Goal: Task Accomplishment & Management: Manage account settings

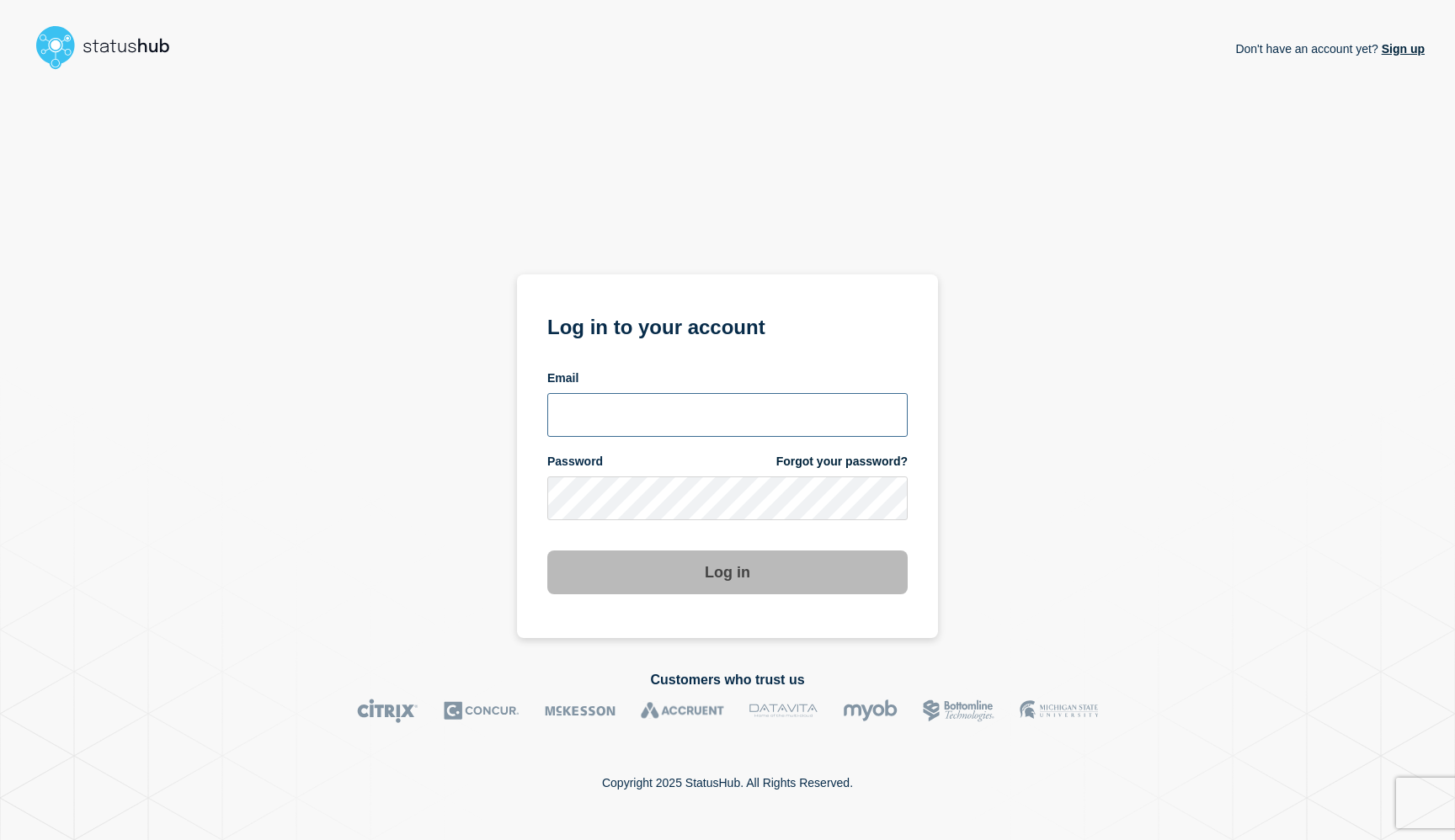
type input "mcdonn32@msu.edu"
click at [639, 578] on button "Log in" at bounding box center [727, 572] width 361 height 44
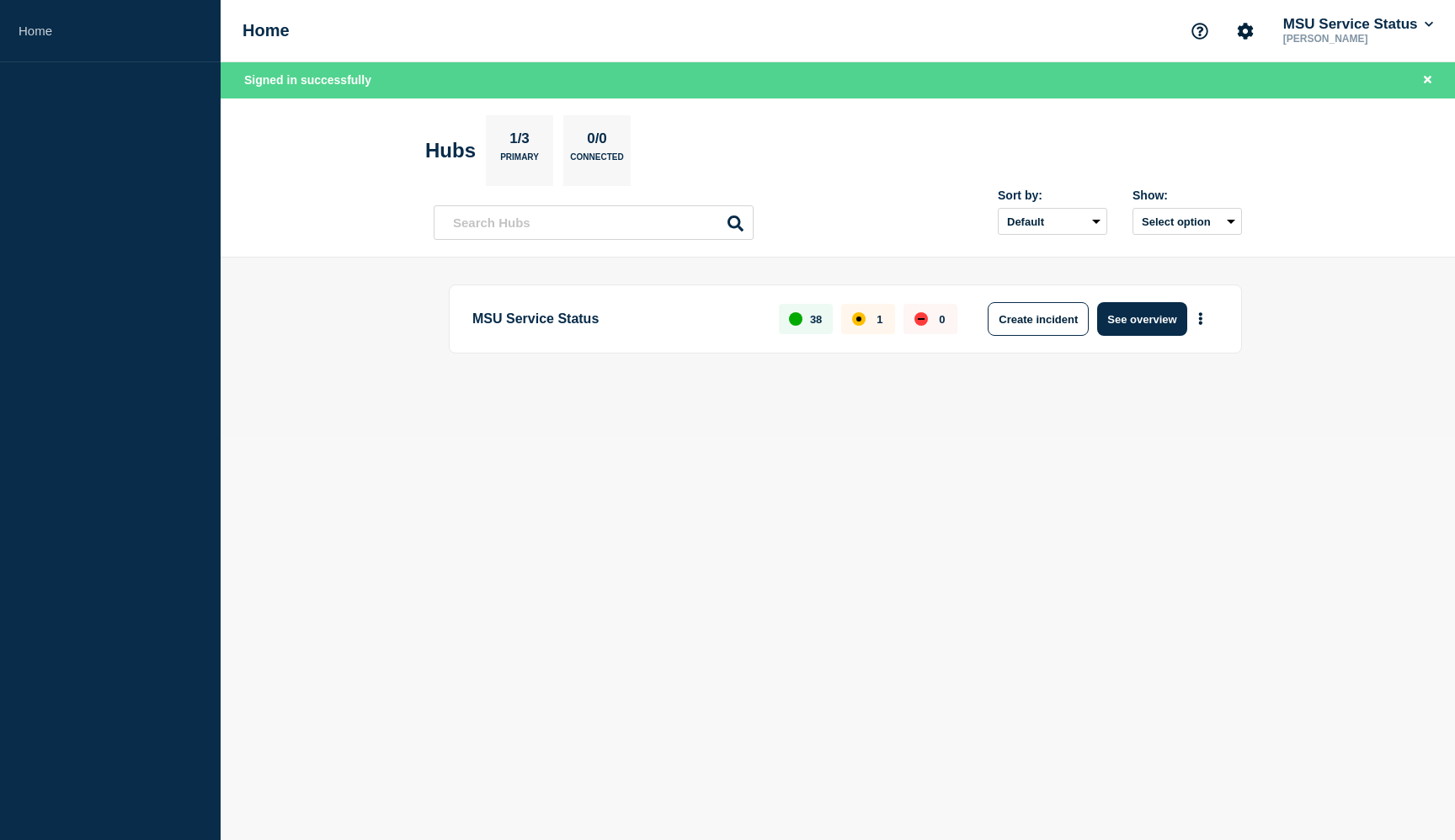
click at [862, 323] on div "affected" at bounding box center [859, 319] width 14 height 14
click at [1125, 315] on button "See overview" at bounding box center [1142, 319] width 89 height 33
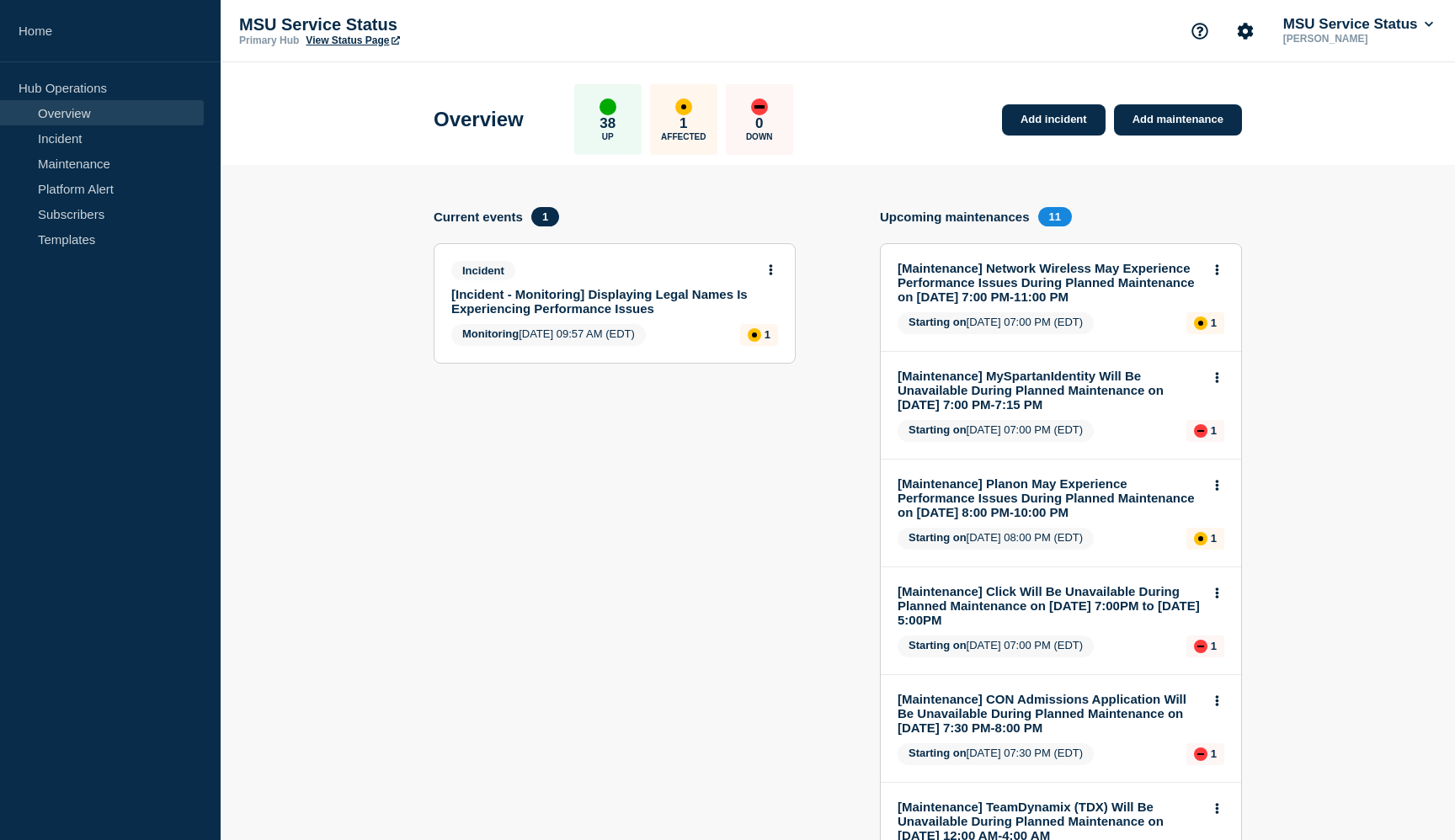
click at [548, 302] on link "[Incident - Monitoring] Displaying Legal Names Is Experiencing Performance Issu…" at bounding box center [602, 301] width 304 height 28
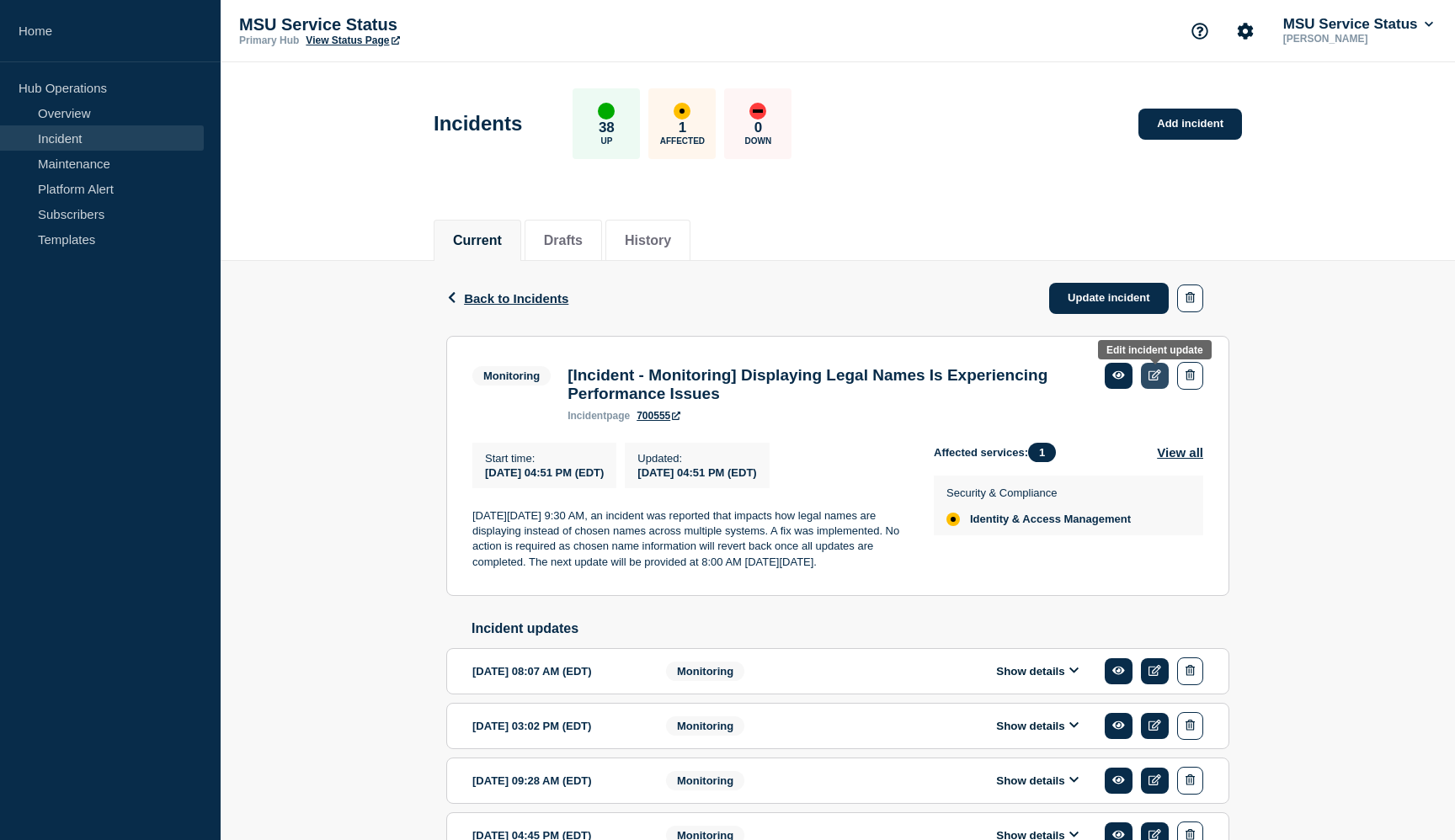
click at [1154, 375] on icon at bounding box center [1154, 374] width 13 height 11
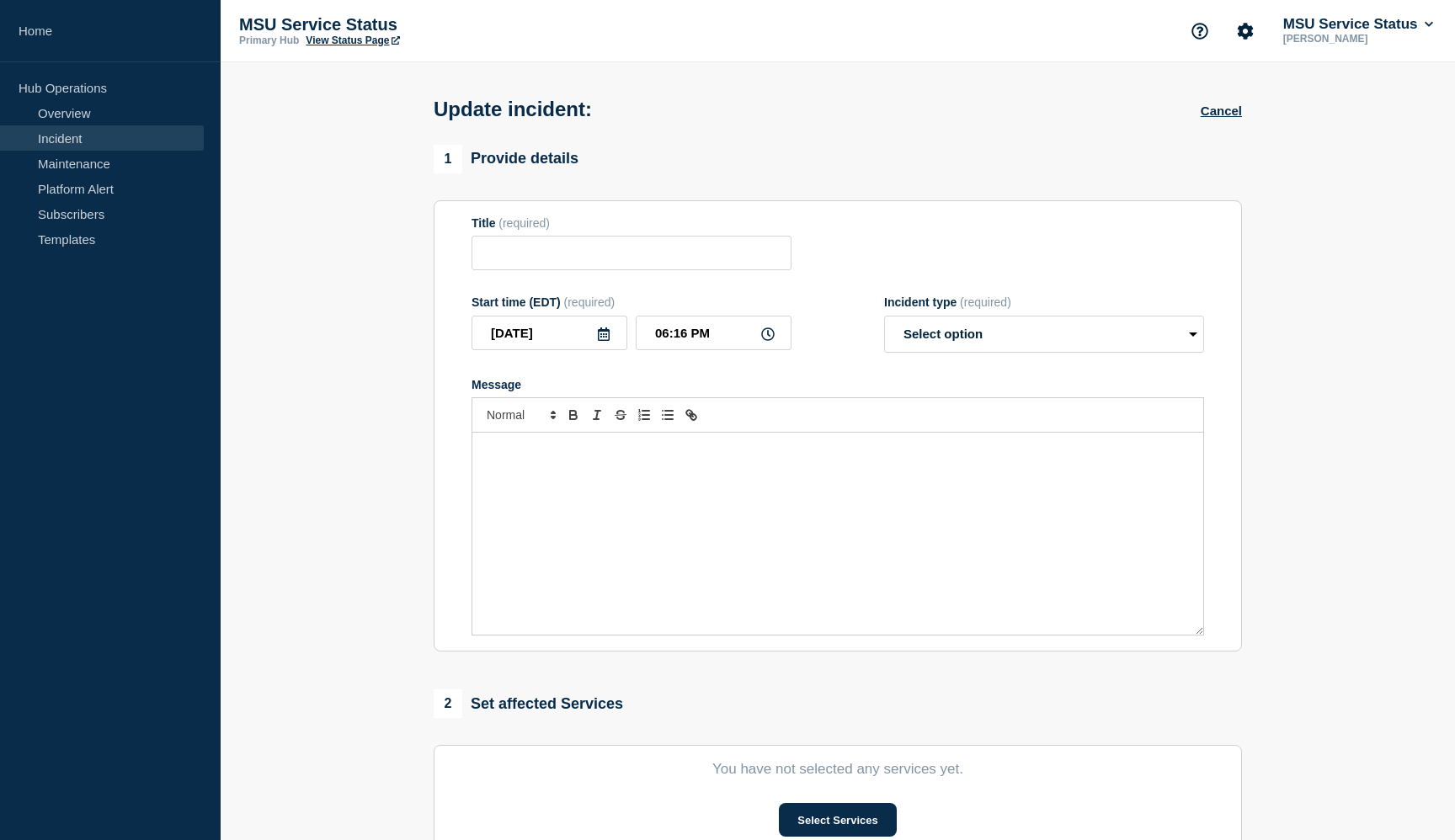
type input "[Incident - Monitoring] Displaying Legal Names Is Experiencing Performance Issu…"
type input "04:51 PM"
select select "monitoring"
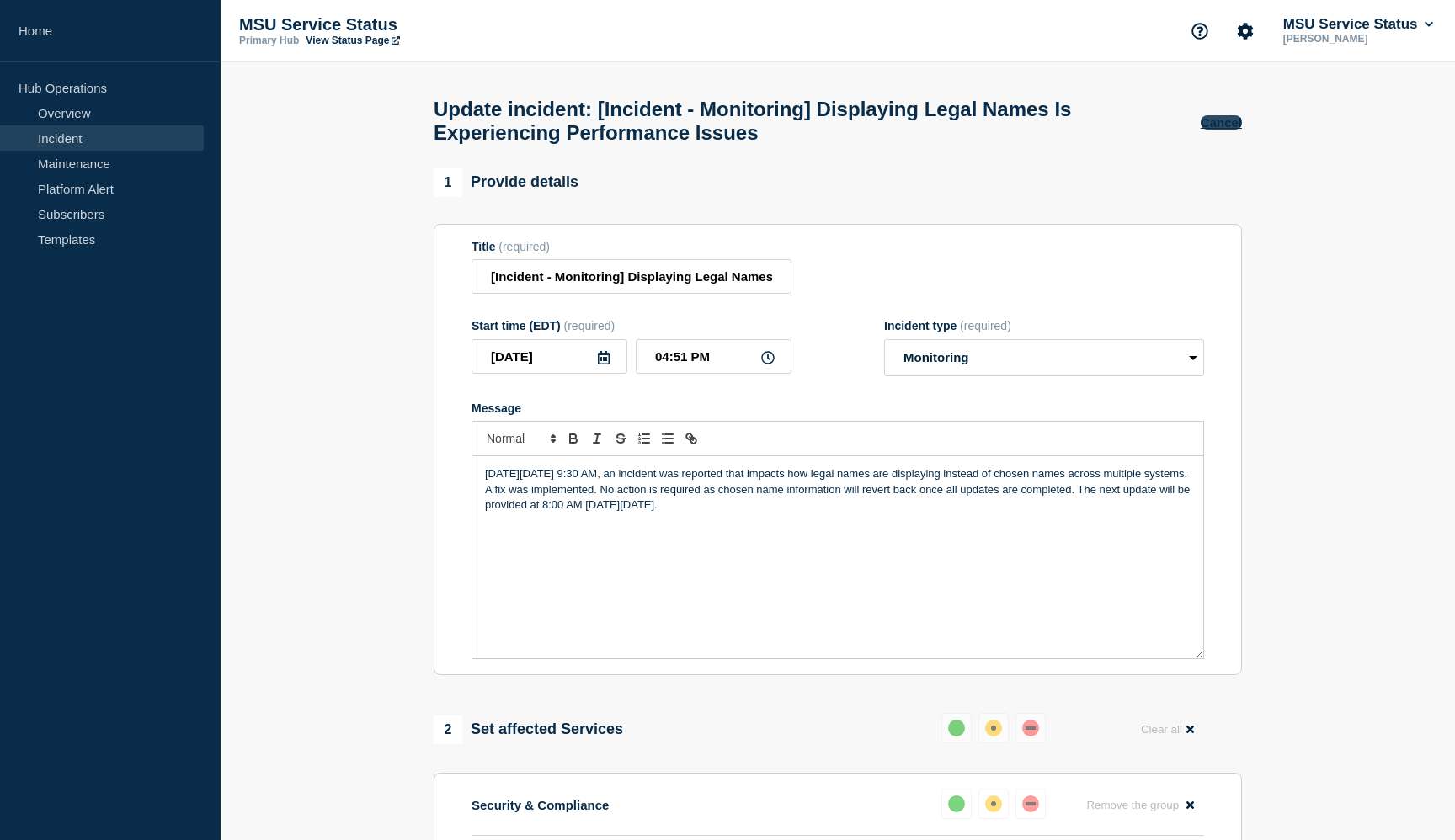
click at [1227, 128] on button "Cancel" at bounding box center [1221, 122] width 41 height 15
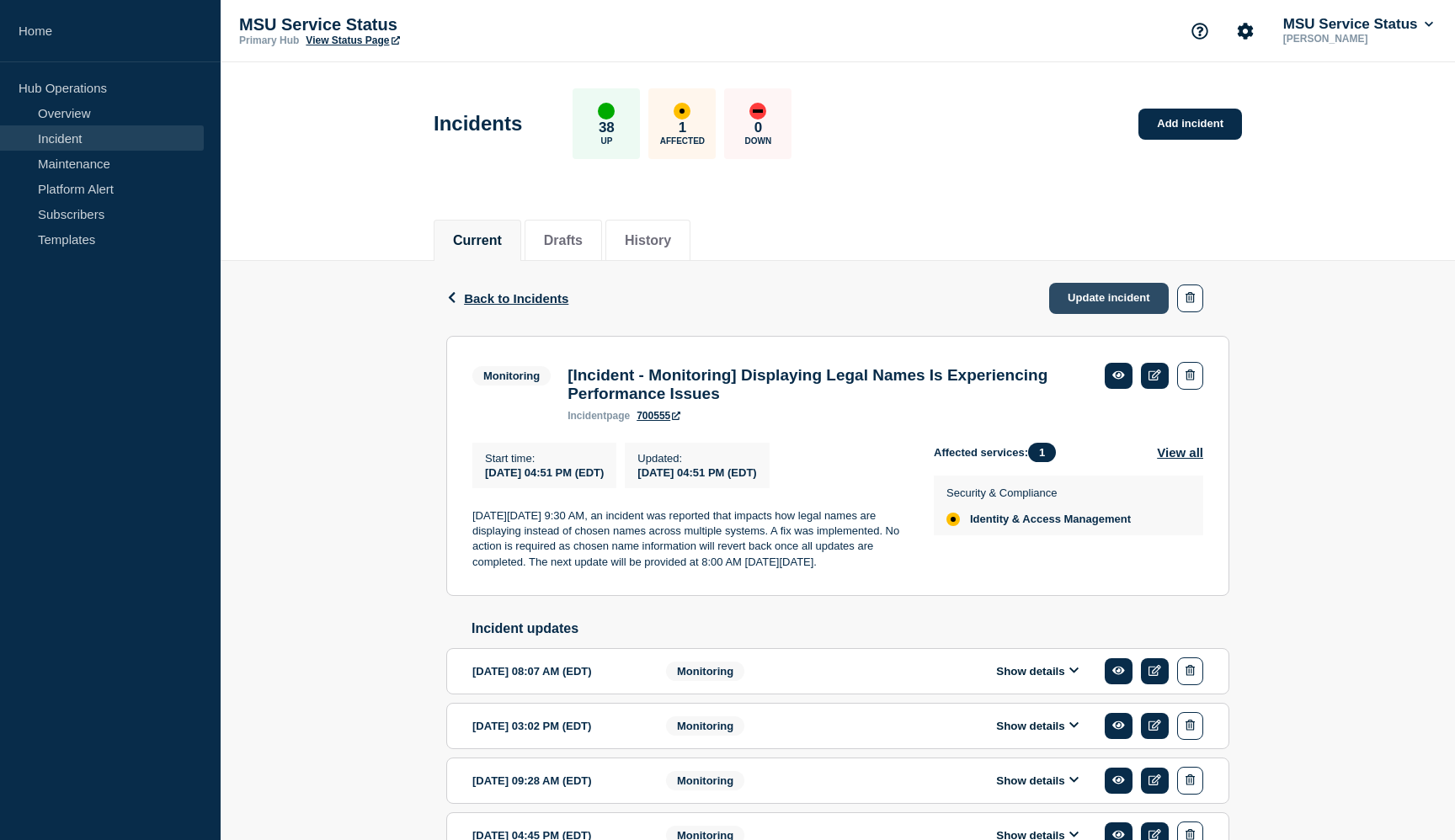
click at [1094, 292] on link "Update incident" at bounding box center [1109, 299] width 120 height 31
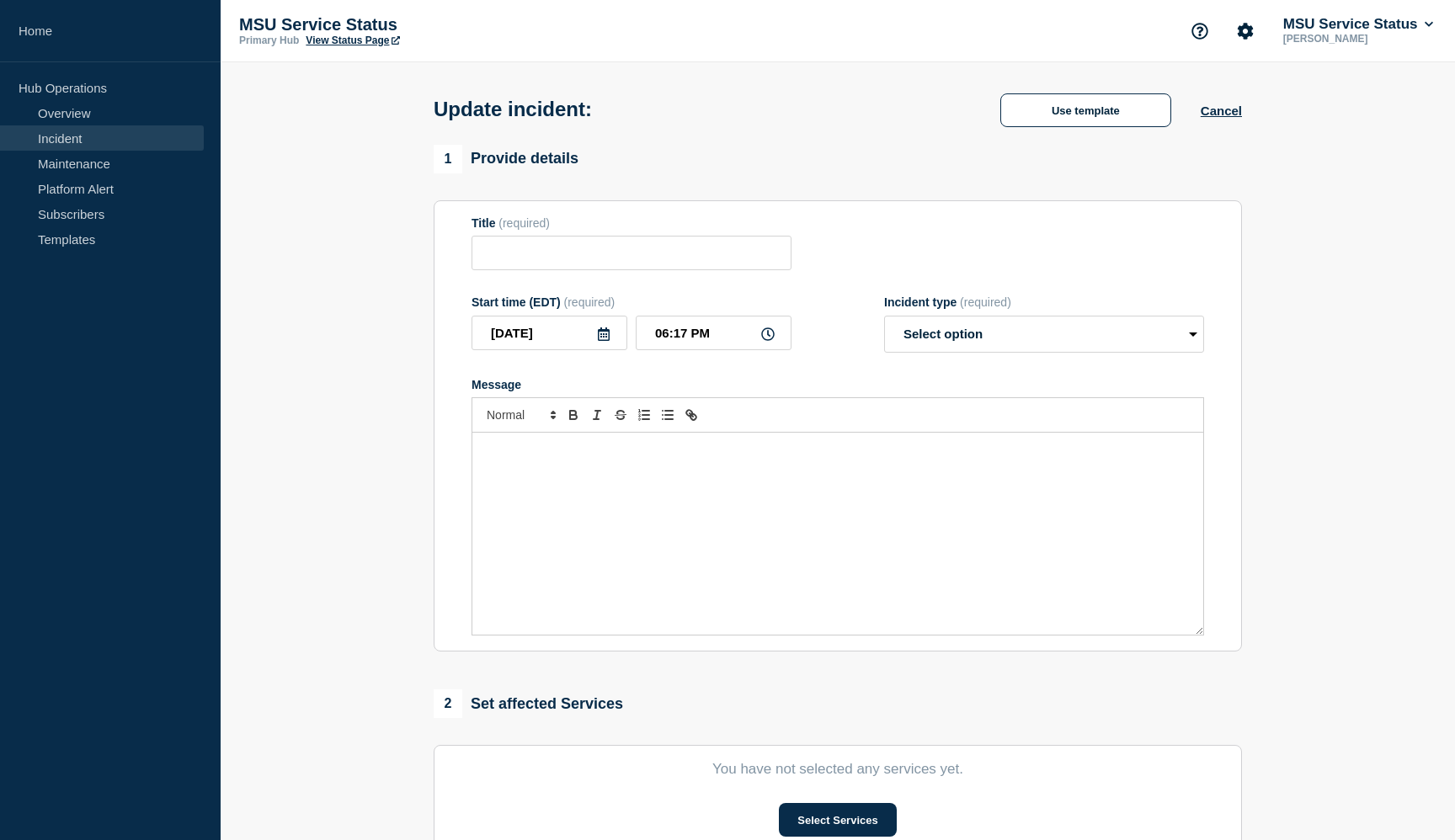
type input "[Incident - Monitoring] Displaying Legal Names Is Experiencing Performance Issu…"
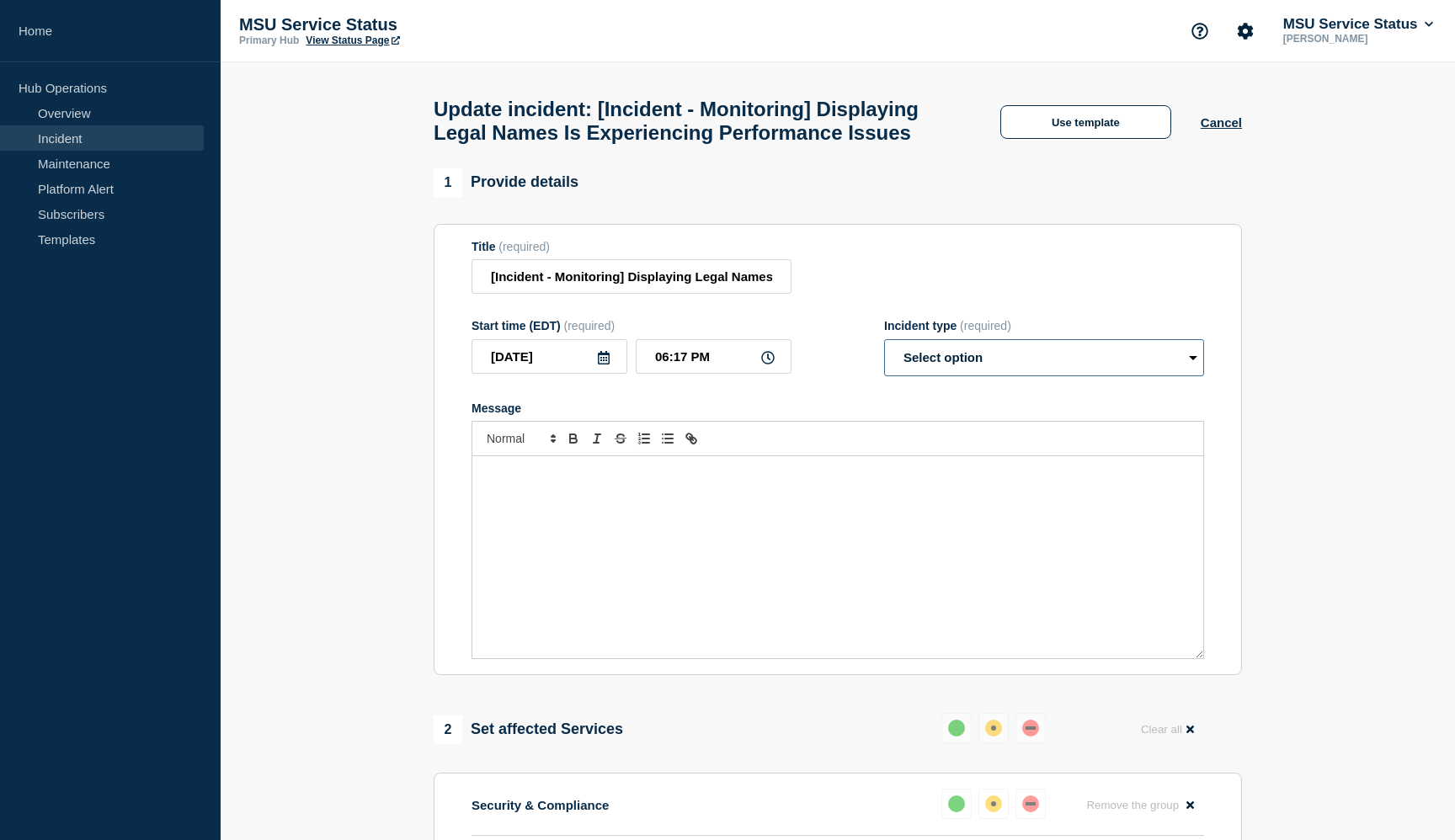
click at [1185, 371] on select "Select option Investigating Identified Monitoring Resolved" at bounding box center [1044, 358] width 320 height 37
select select "monitoring"
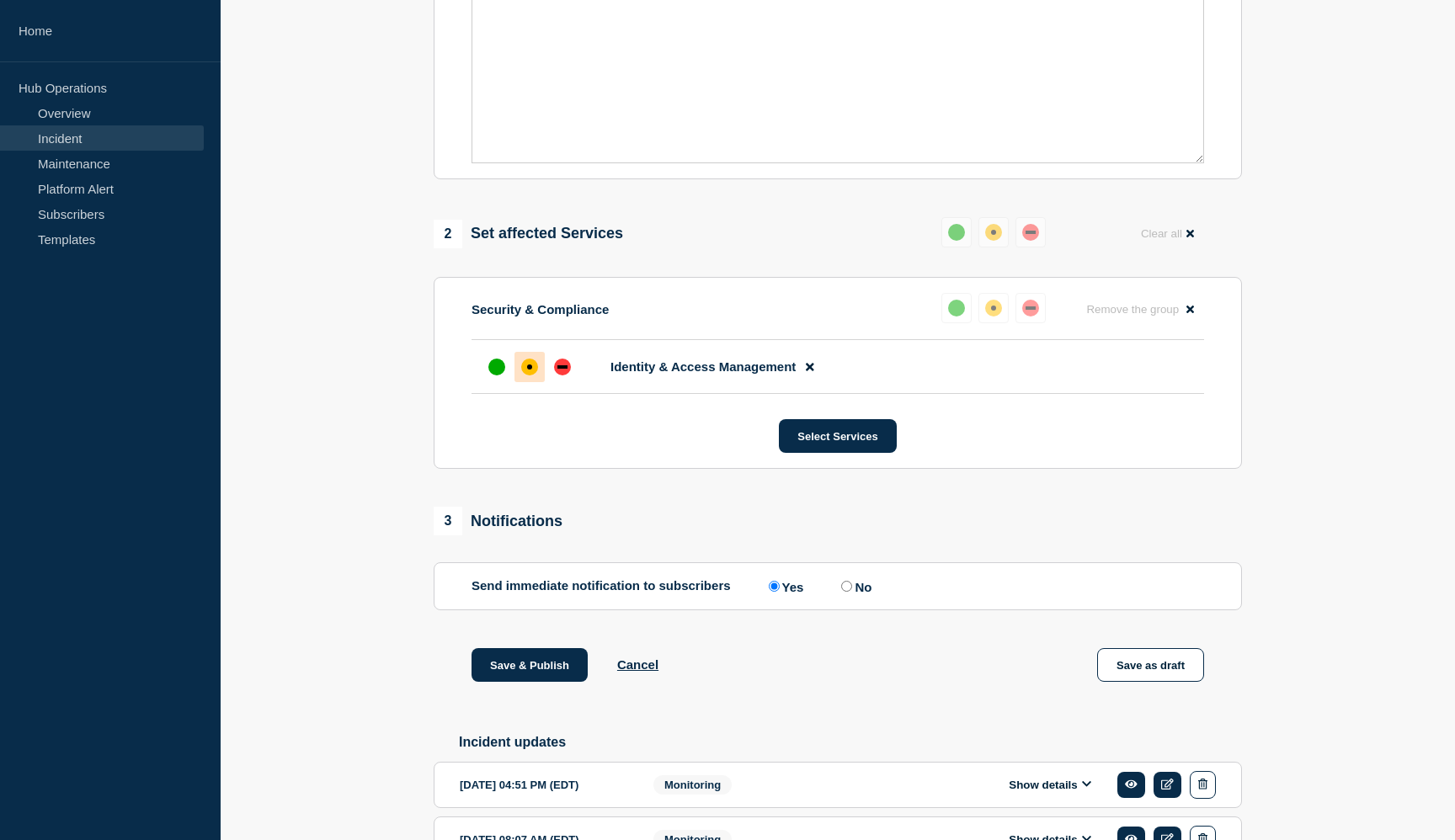
scroll to position [521, 0]
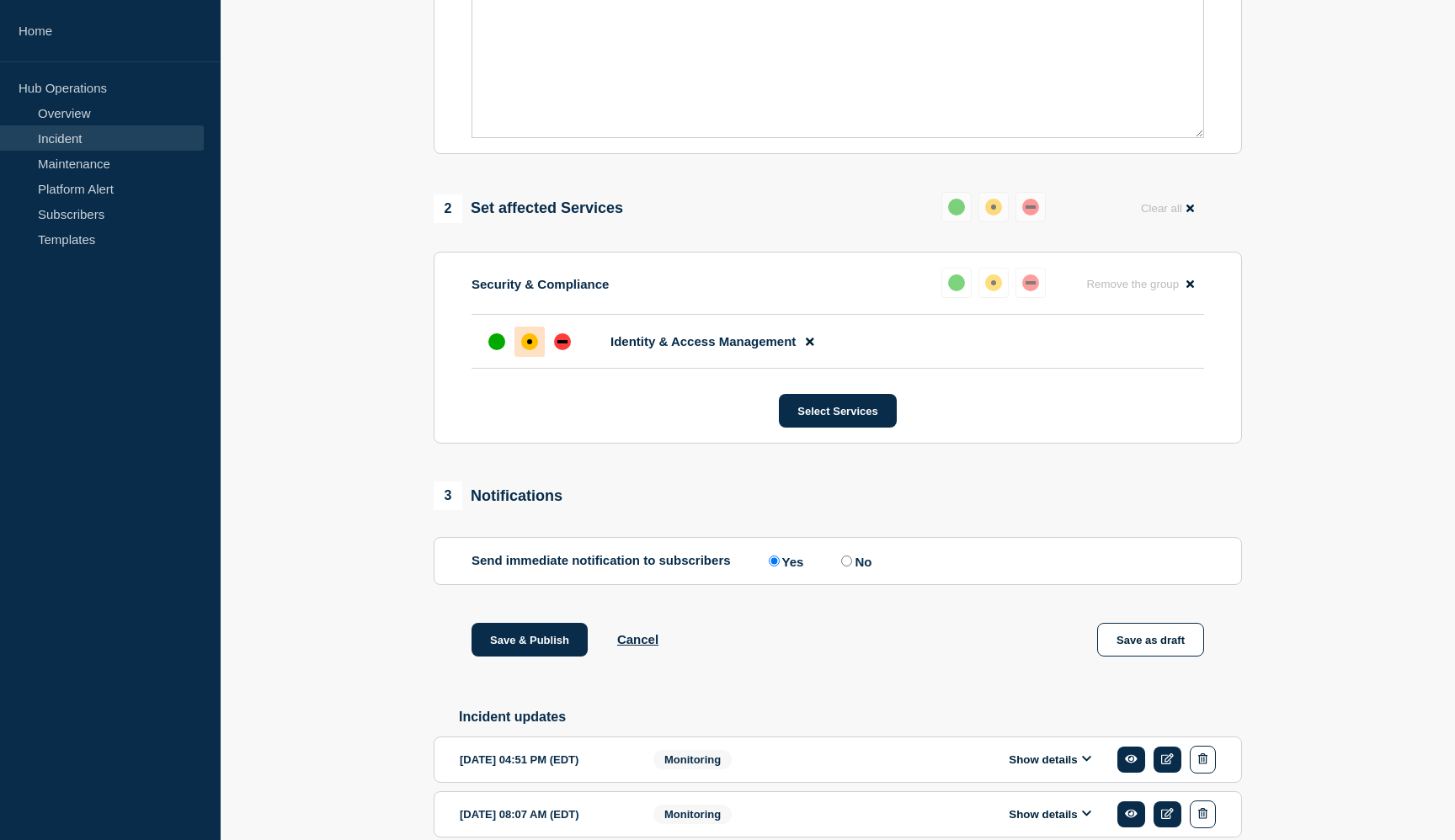
click at [846, 567] on input "No" at bounding box center [846, 561] width 11 height 11
radio input "true"
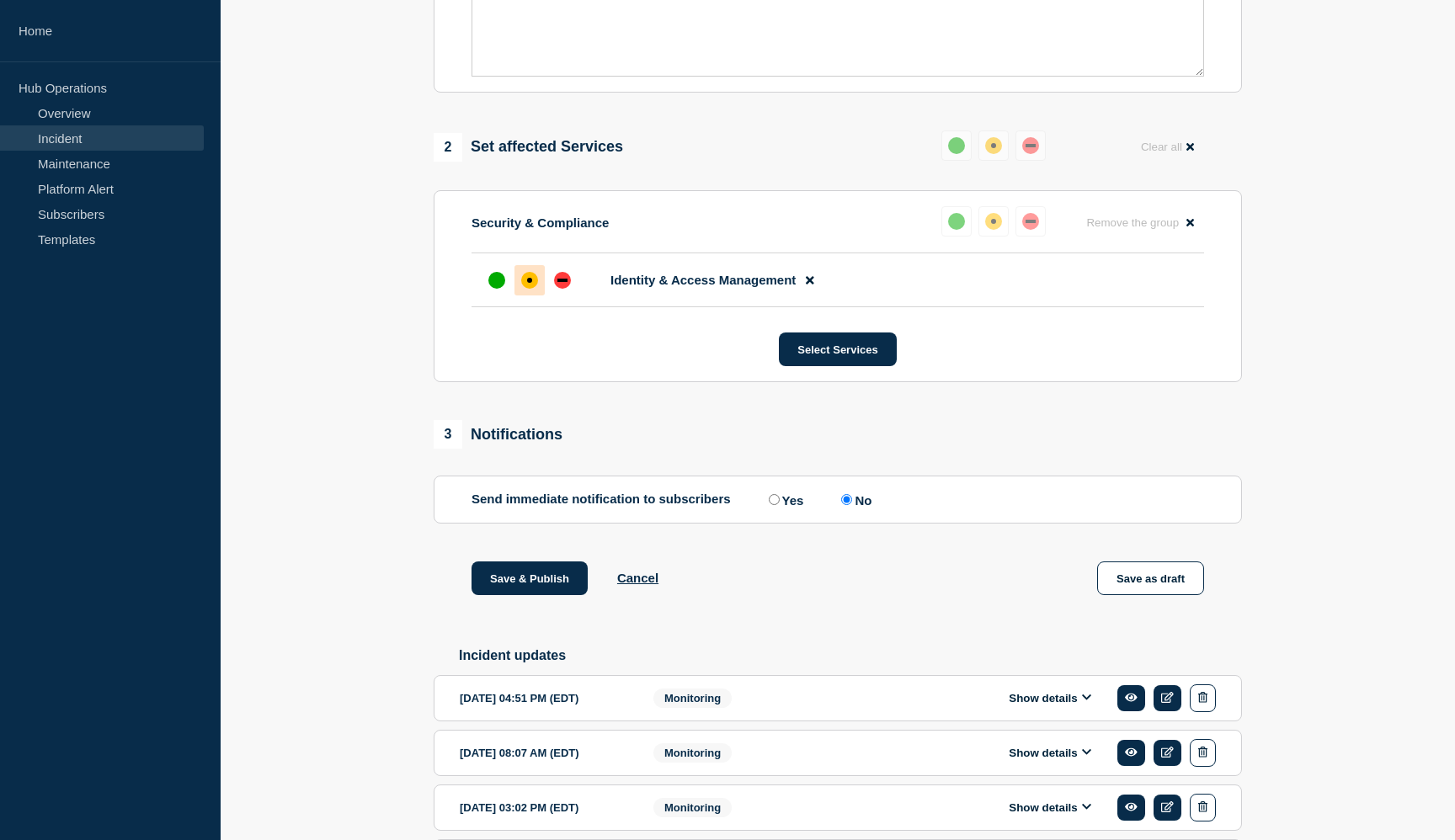
scroll to position [587, 0]
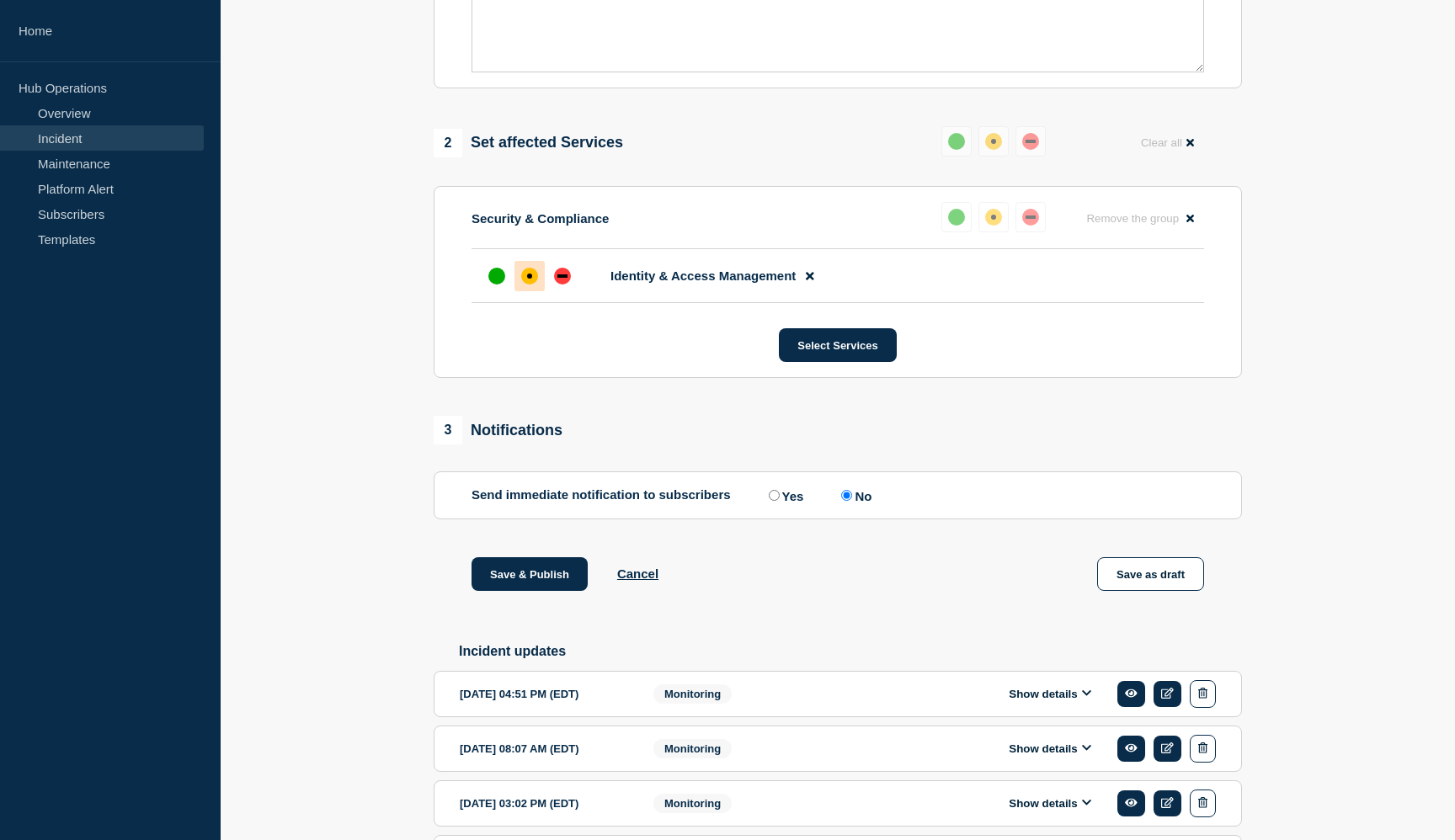
click at [768, 501] on input "Yes" at bounding box center [773, 495] width 11 height 11
radio input "true"
radio input "false"
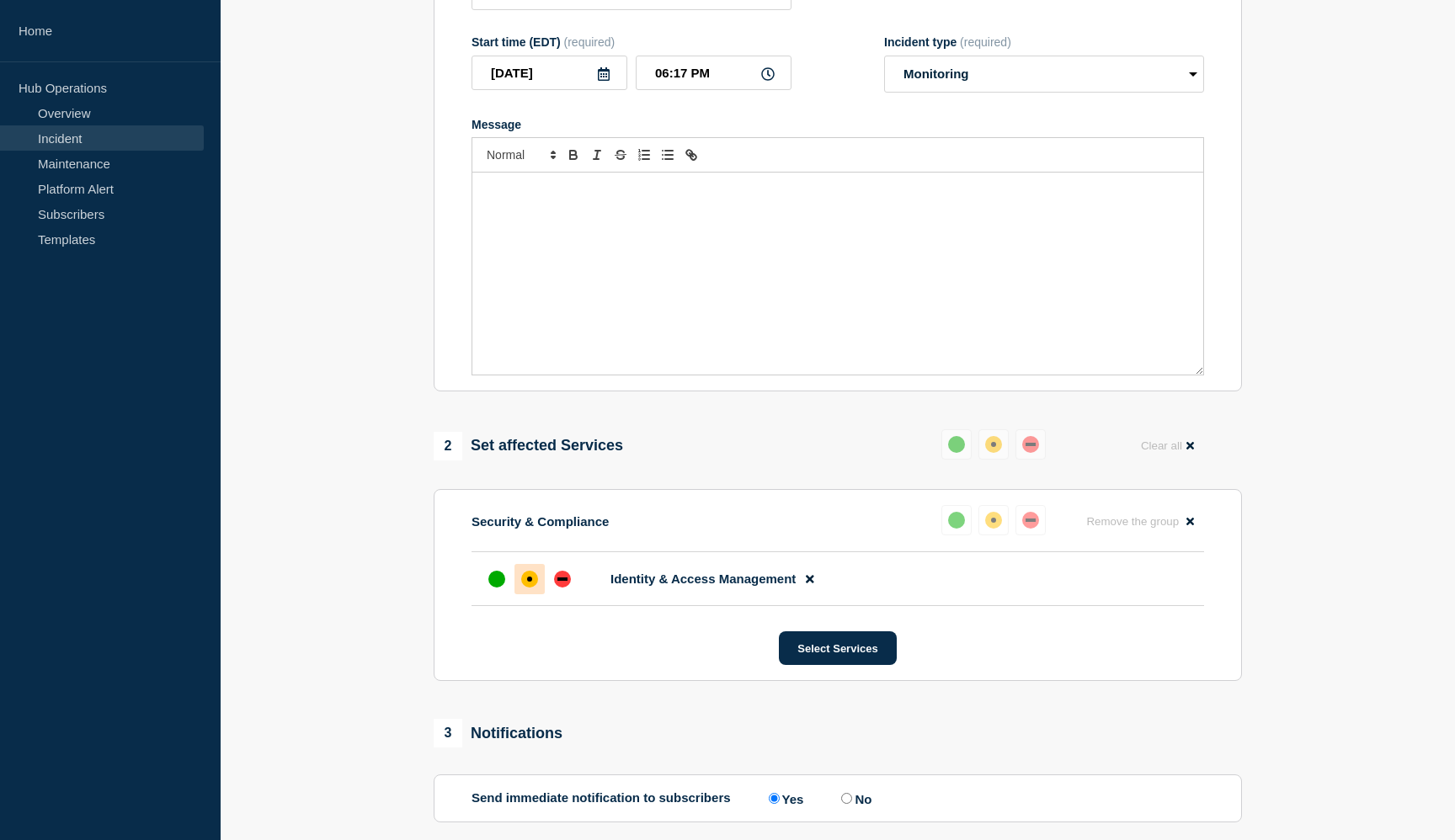
scroll to position [263, 0]
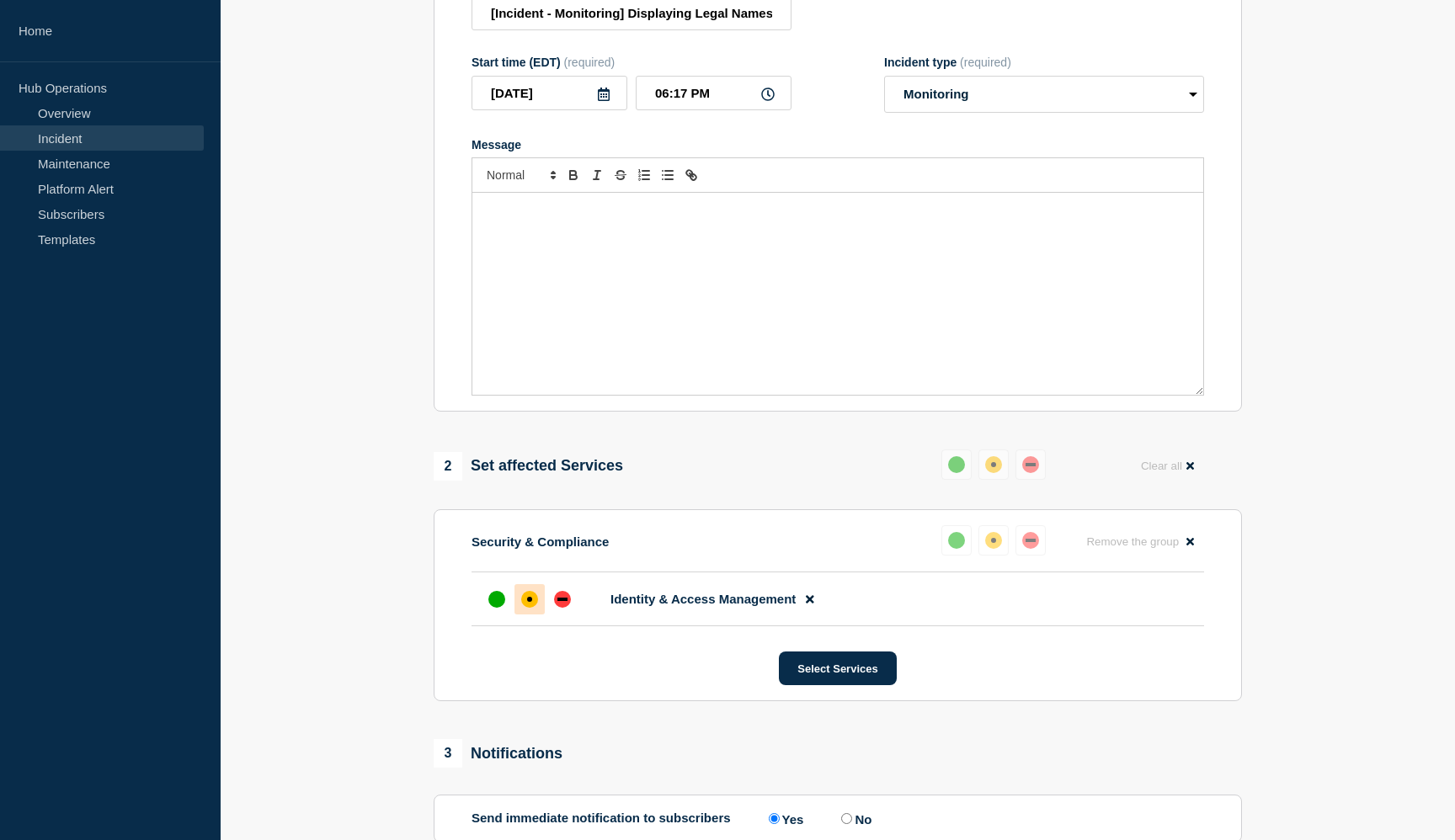
click at [632, 306] on div "Message" at bounding box center [838, 294] width 731 height 202
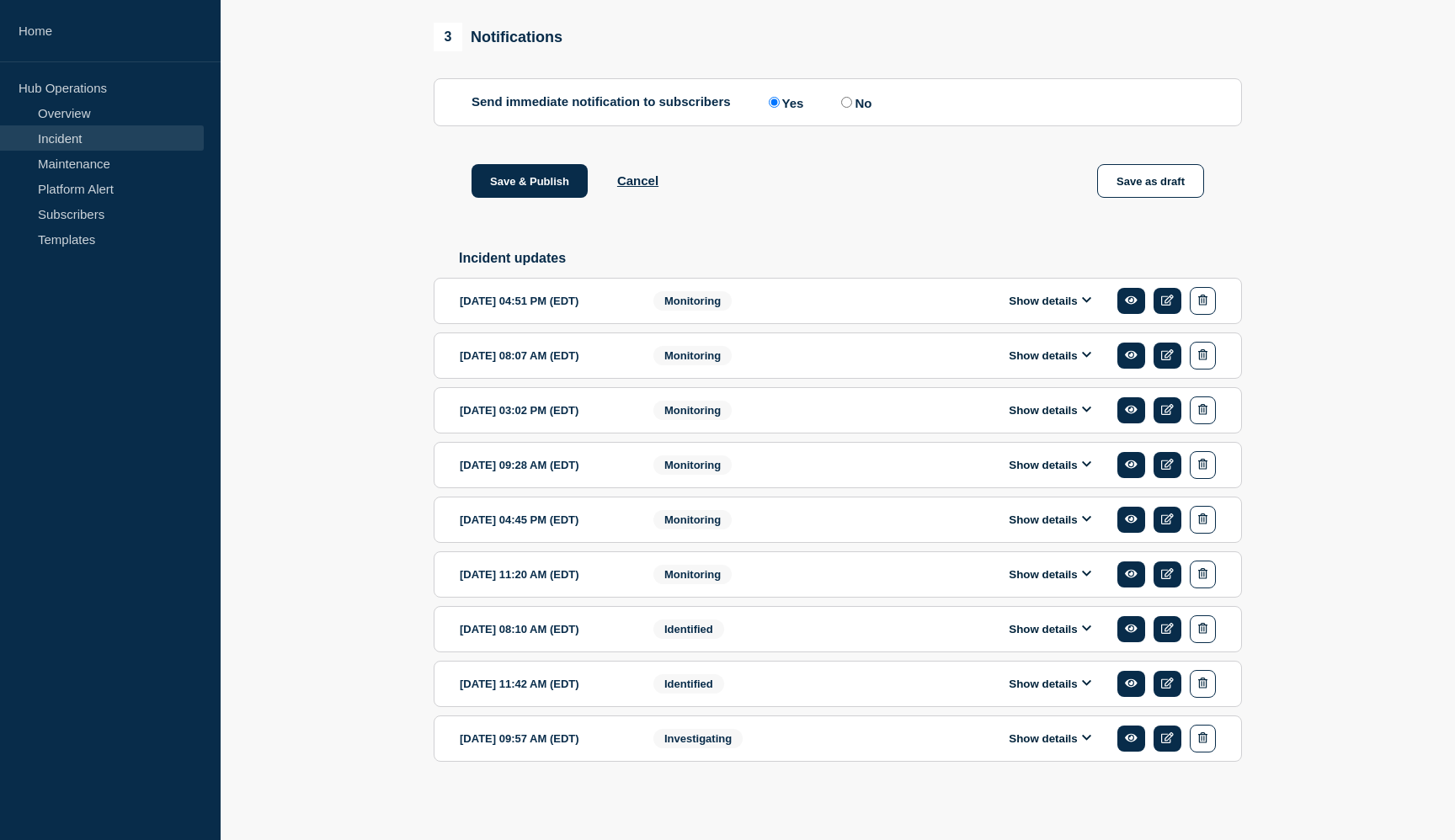
scroll to position [1028, 0]
click at [522, 164] on button "Save & Publish" at bounding box center [530, 181] width 116 height 33
